Goal: Information Seeking & Learning: Learn about a topic

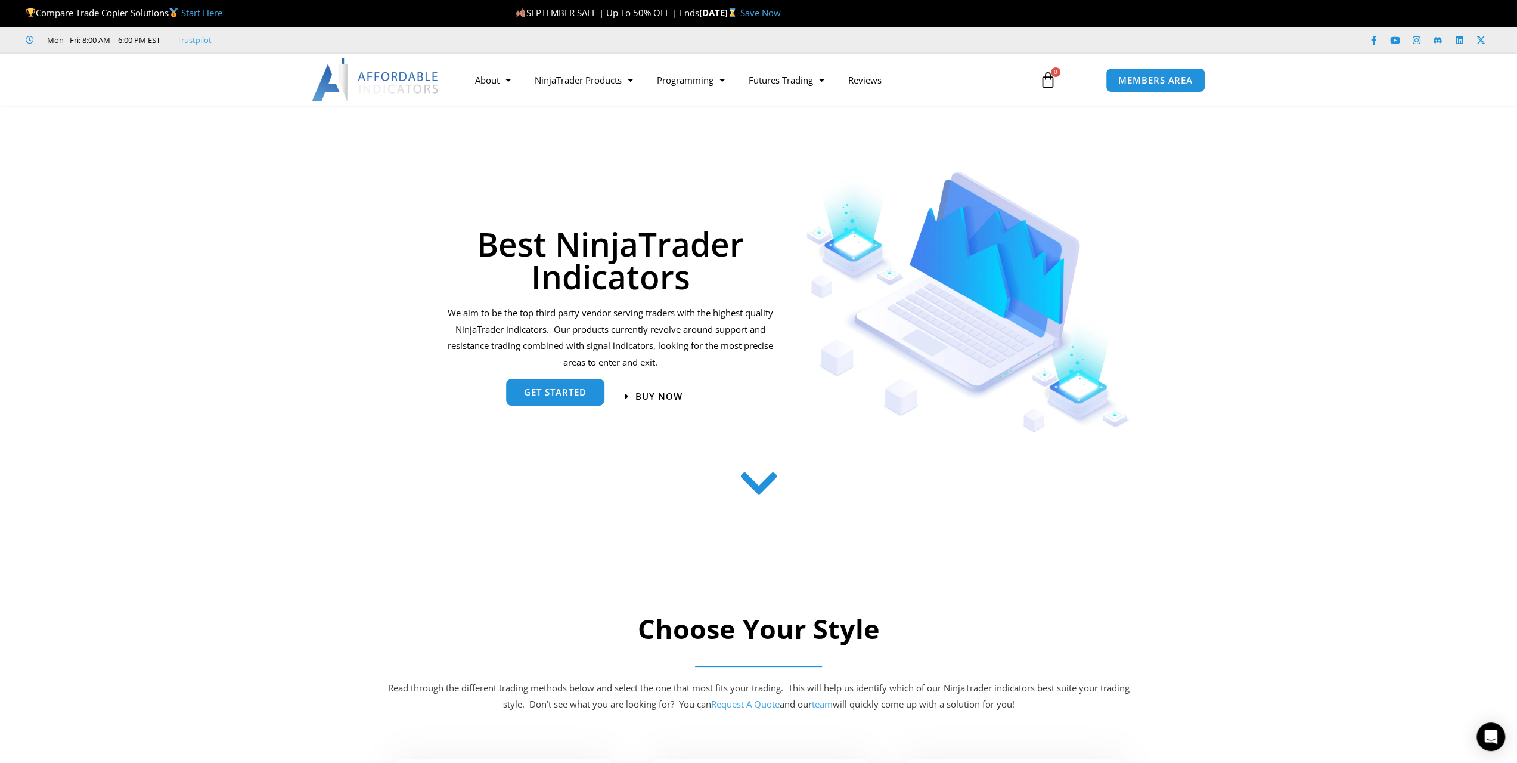
click at [549, 389] on span "get started" at bounding box center [555, 392] width 63 height 9
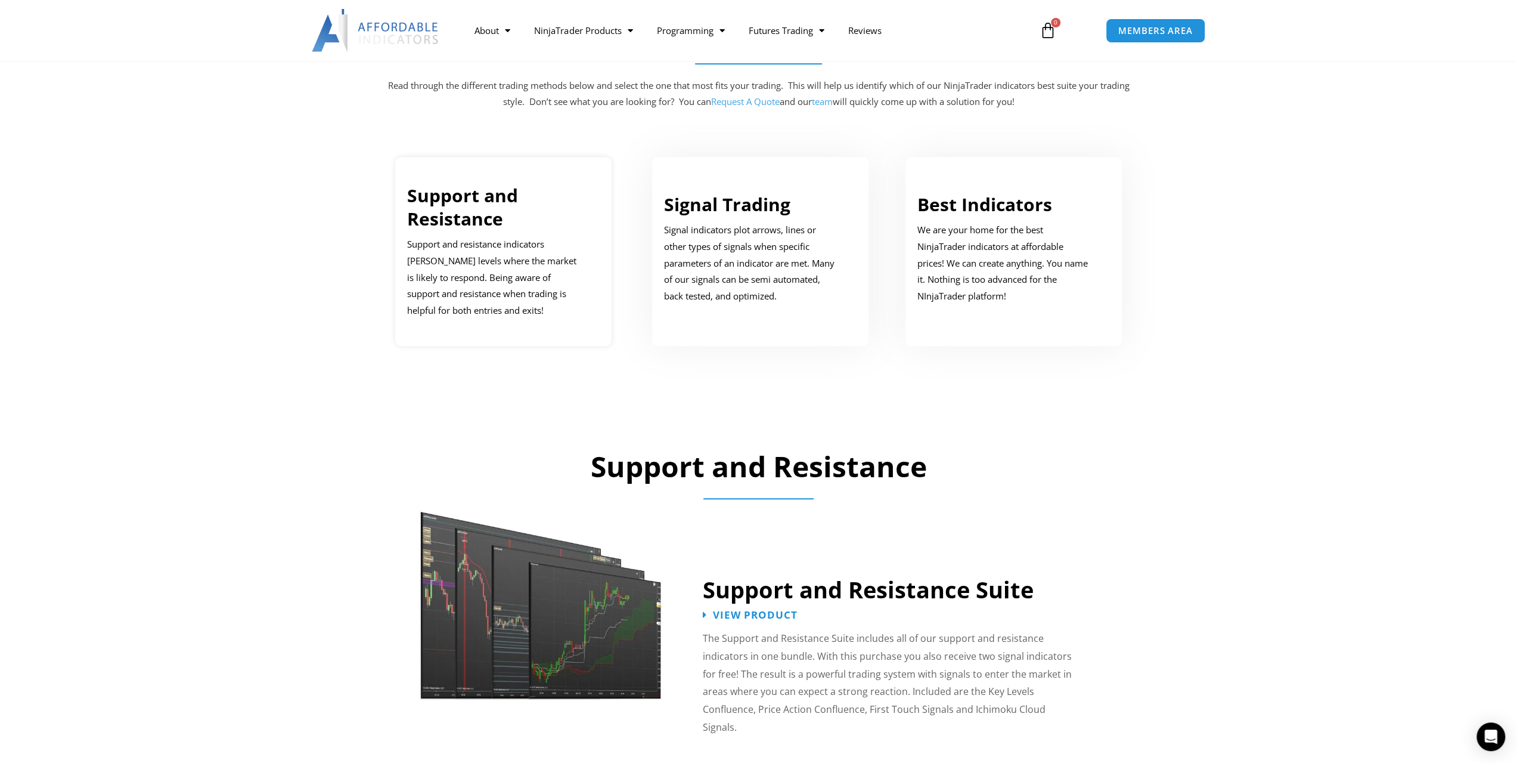
click at [568, 237] on p "Support and resistance indicators mark price levels where the market is likely …" at bounding box center [494, 277] width 175 height 83
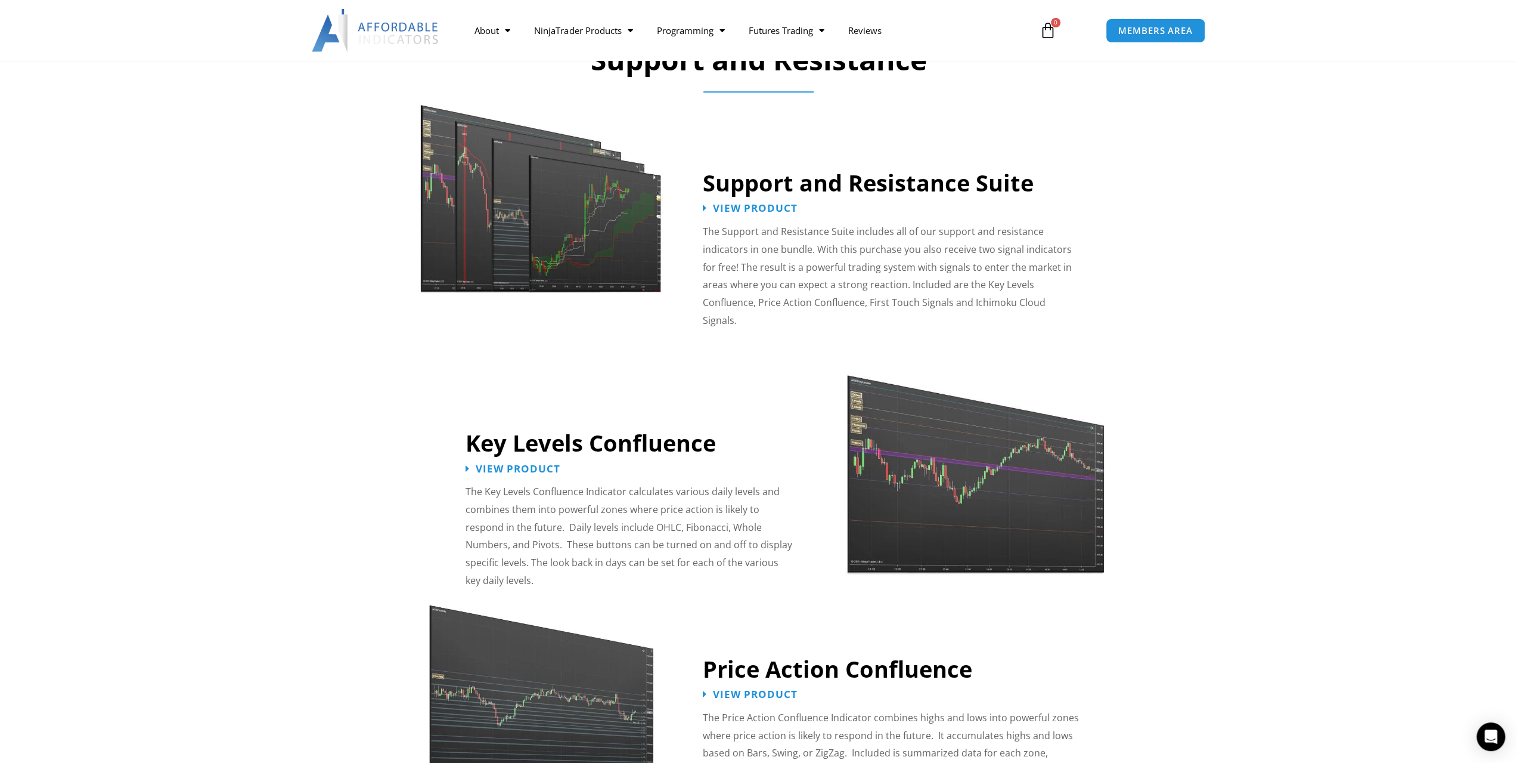
scroll to position [1018, 0]
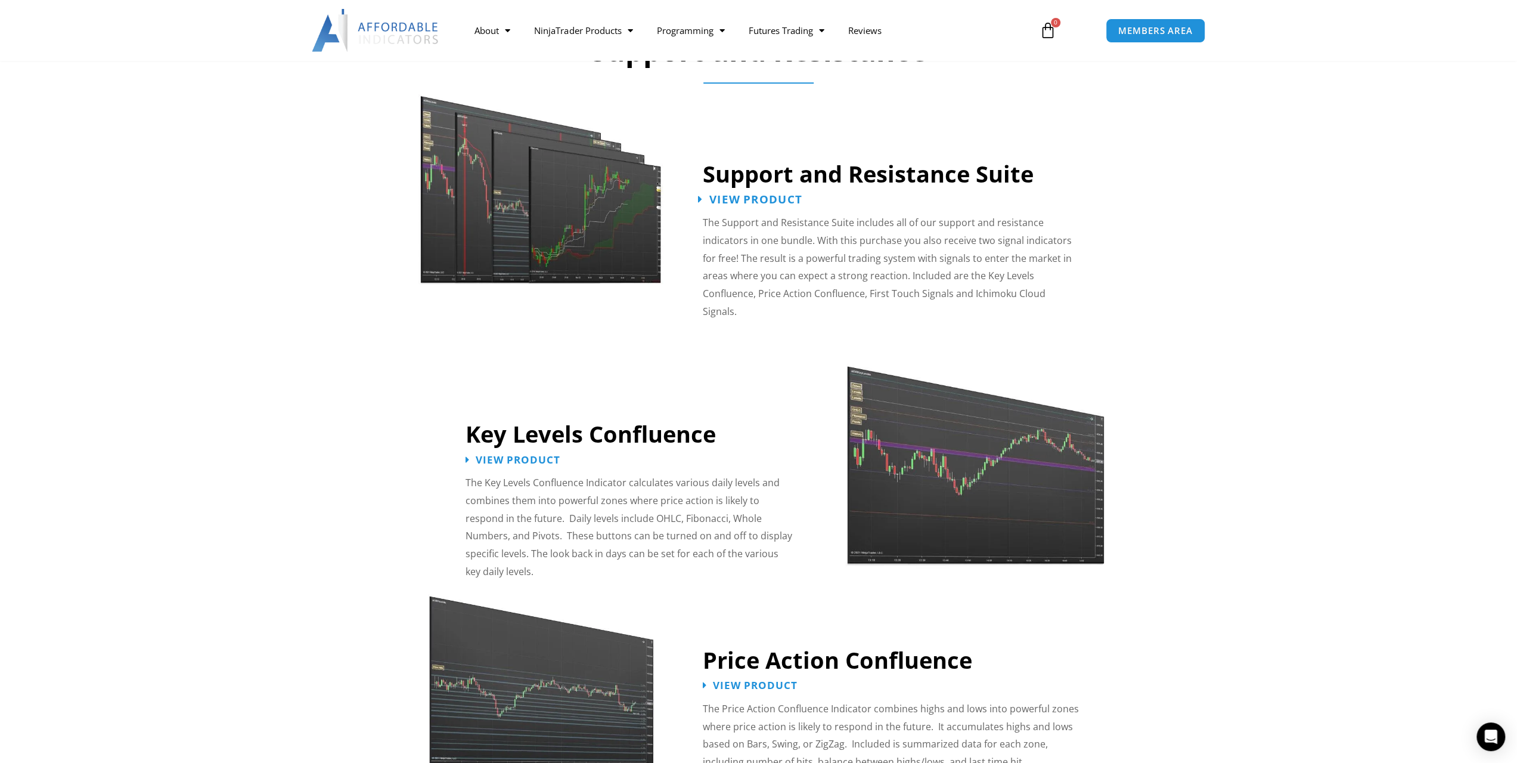
click at [730, 200] on span "View Product" at bounding box center [755, 199] width 93 height 11
